Goal: Task Accomplishment & Management: Use online tool/utility

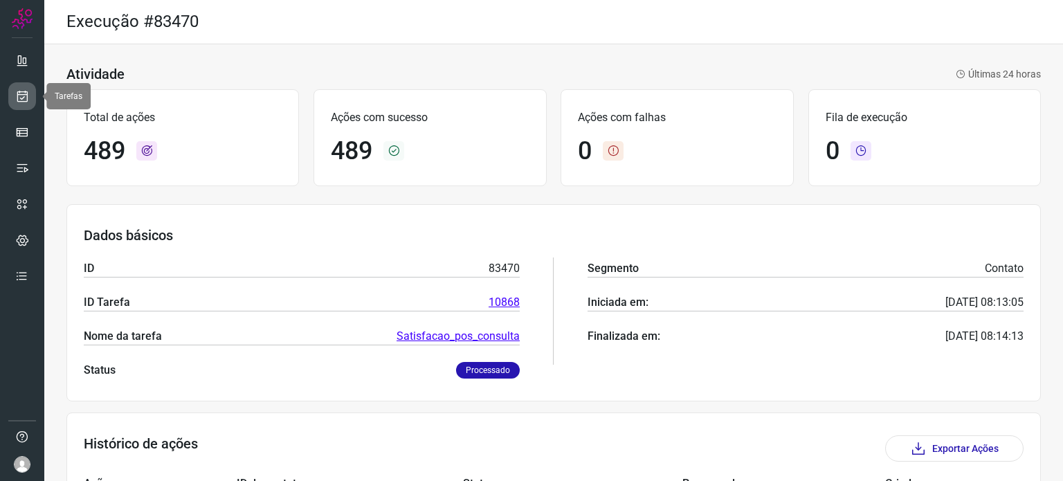
click at [17, 93] on icon at bounding box center [22, 96] width 15 height 14
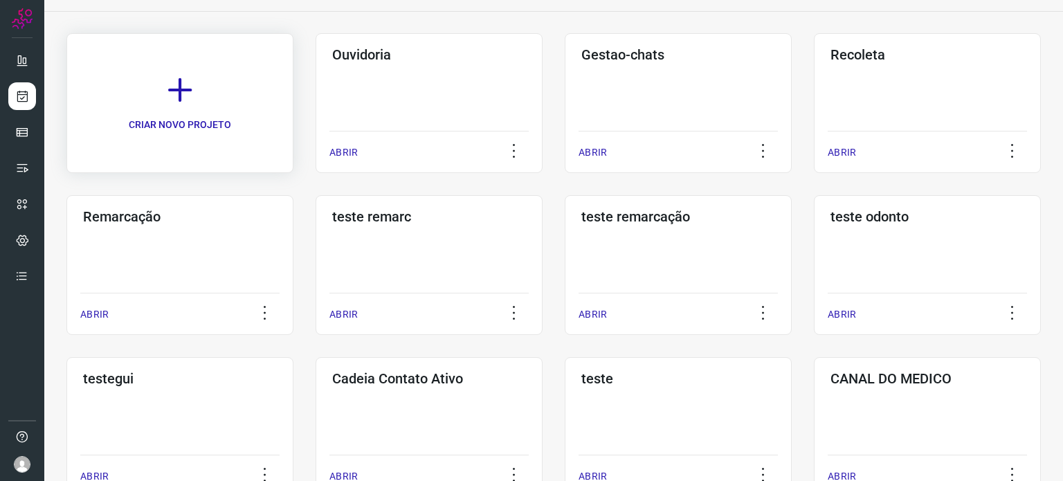
scroll to position [208, 0]
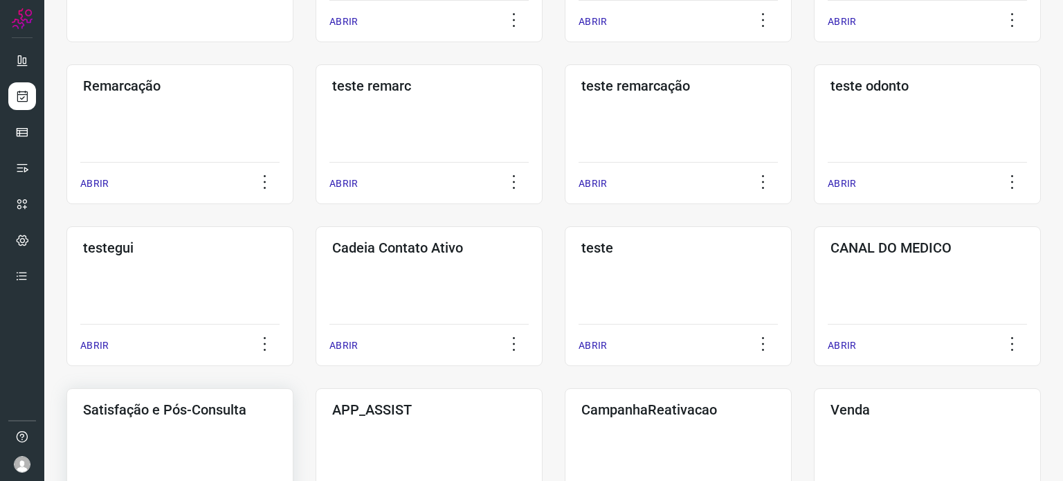
click at [170, 431] on div "Satisfação e Pós-Consulta ABRIR" at bounding box center [179, 458] width 227 height 140
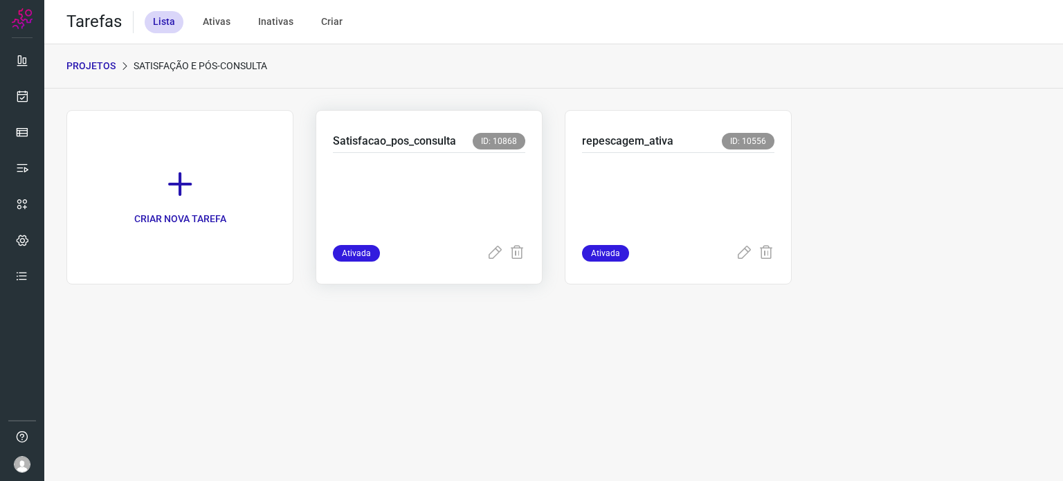
click at [390, 184] on p at bounding box center [429, 195] width 192 height 69
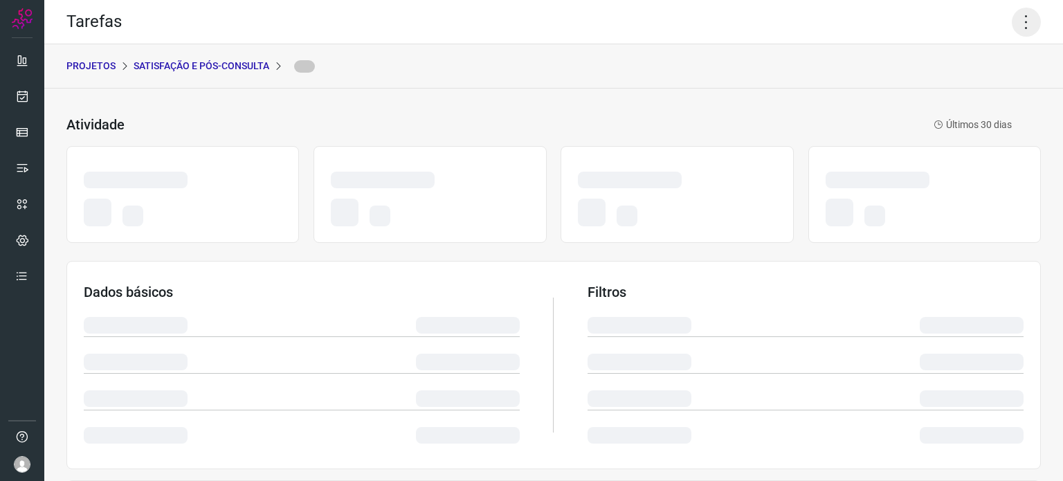
click at [1021, 19] on icon at bounding box center [1026, 22] width 29 height 29
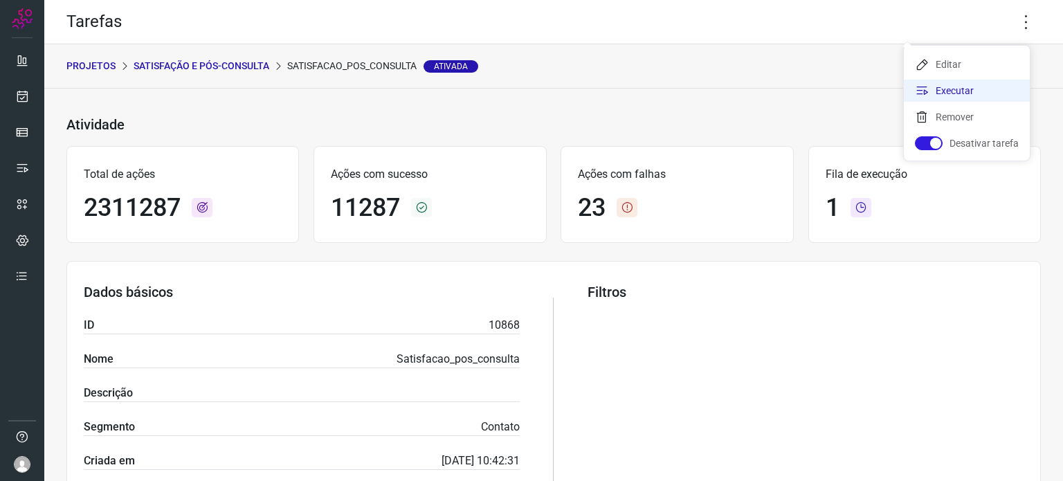
click at [982, 83] on li "Executar" at bounding box center [967, 91] width 126 height 22
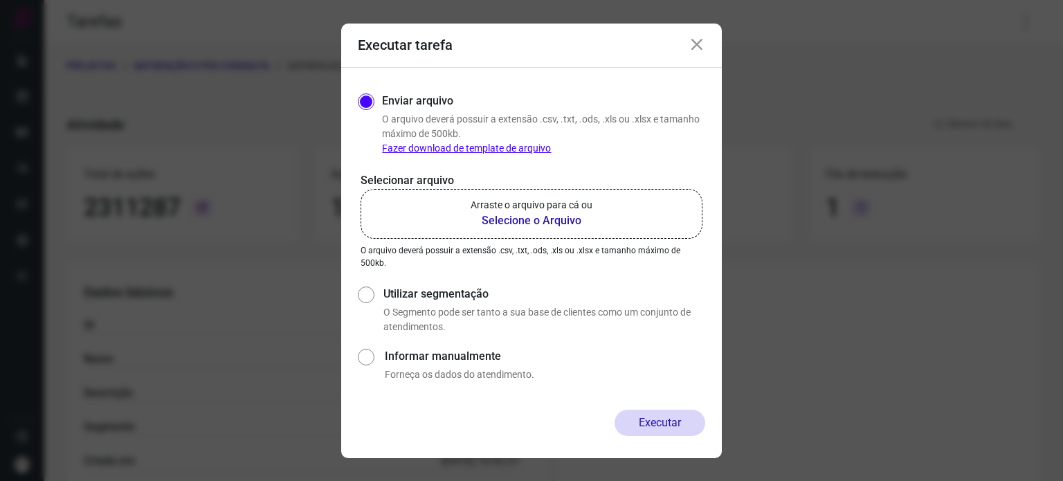
click at [574, 229] on label "Arraste o arquivo para cá ou Selecione o Arquivo" at bounding box center [532, 214] width 342 height 50
click at [0, 0] on input "Arraste o arquivo para cá ou Selecione o Arquivo" at bounding box center [0, 0] width 0 height 0
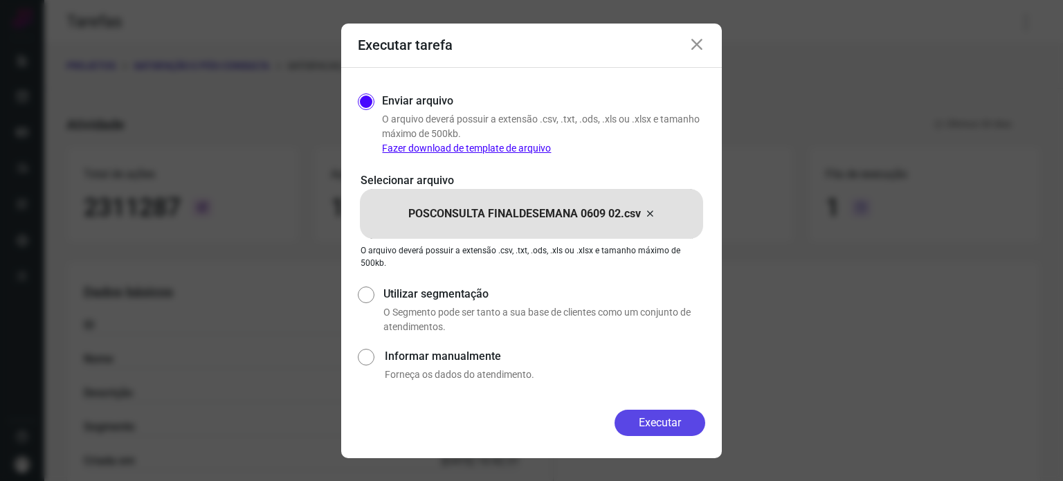
click at [631, 423] on button "Executar" at bounding box center [660, 423] width 91 height 26
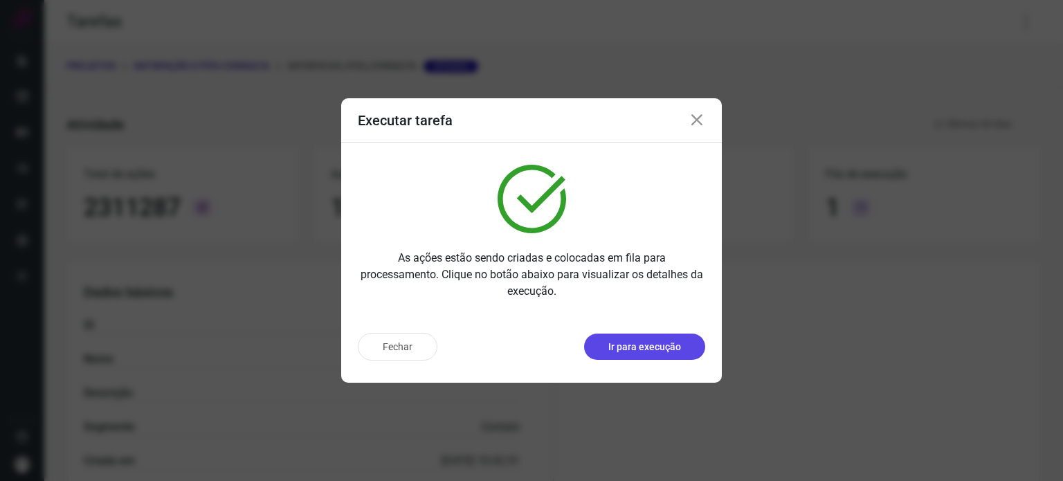
click at [657, 350] on p "Ir para execução" at bounding box center [644, 347] width 73 height 15
